Goal: Find contact information: Find contact information

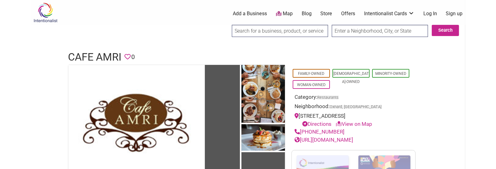
click at [100, 57] on h1 "Cafe Amri" at bounding box center [94, 57] width 53 height 15
copy h1 "Cafe Amri"
drag, startPoint x: 341, startPoint y: 130, endPoint x: 301, endPoint y: 130, distance: 40.6
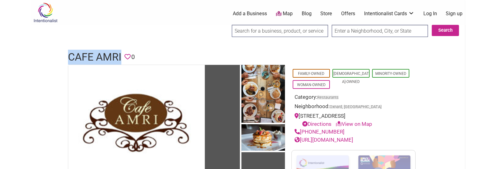
click at [301, 130] on div "[PHONE_NUMBER]" at bounding box center [353, 132] width 118 height 8
copy link "[PHONE_NUMBER]"
click at [338, 141] on link "[URL][DOMAIN_NAME]" at bounding box center [323, 139] width 59 height 6
click at [104, 56] on h1 "Cafe Amri" at bounding box center [94, 57] width 53 height 15
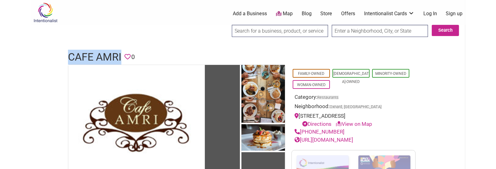
click at [104, 56] on h1 "Cafe Amri" at bounding box center [94, 57] width 53 height 15
